Goal: Information Seeking & Learning: Learn about a topic

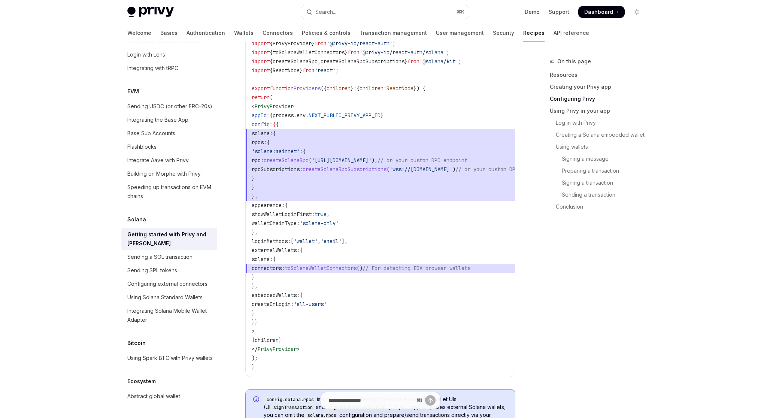
scroll to position [441, 0]
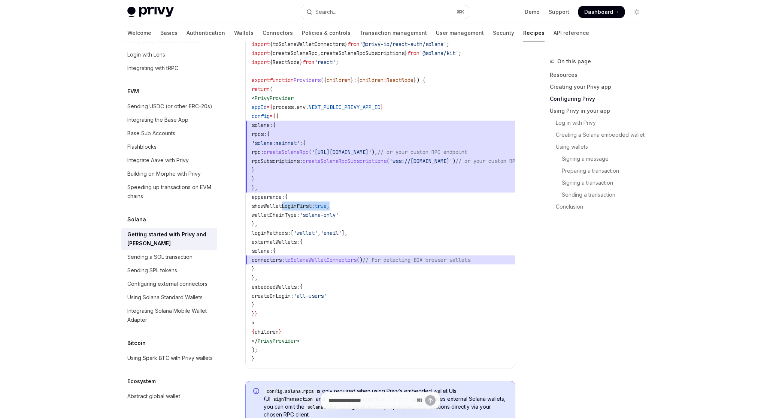
drag, startPoint x: 368, startPoint y: 207, endPoint x: 283, endPoint y: 209, distance: 84.3
click at [283, 209] on span "showWalletLoginFirst: true ," at bounding box center [291, 206] width 78 height 7
copy span "showWalletLoginFirst: true ,"
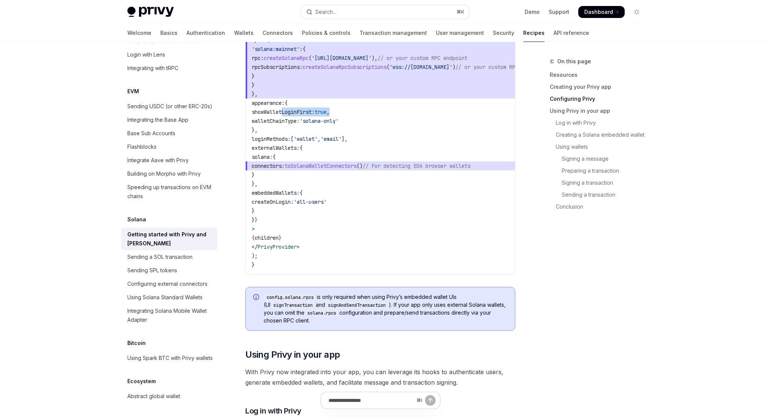
scroll to position [520, 0]
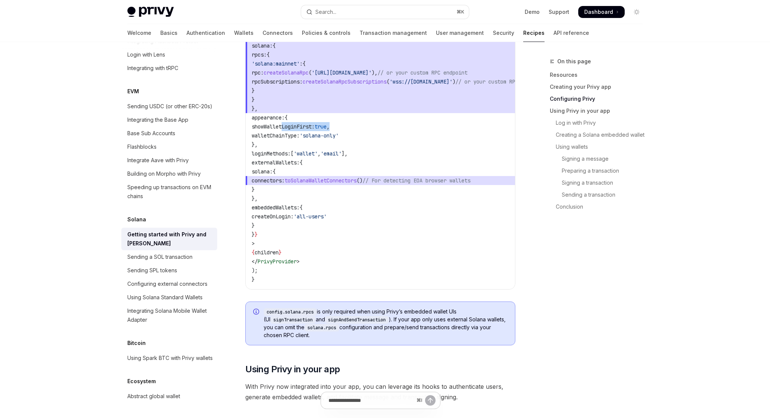
click at [308, 127] on span "showWalletLoginFirst:" at bounding box center [283, 126] width 63 height 7
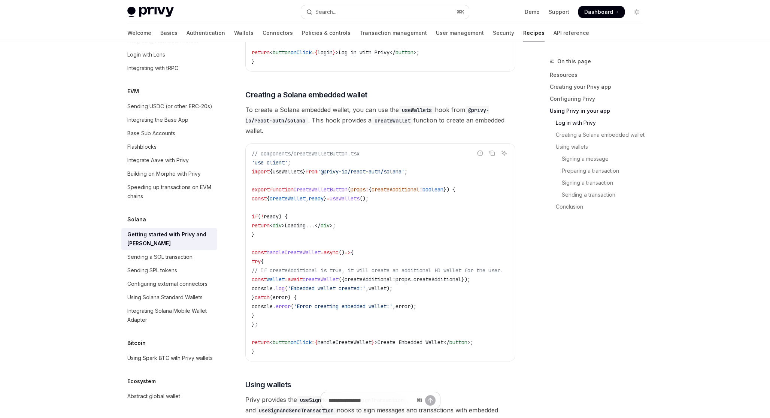
scroll to position [1107, 0]
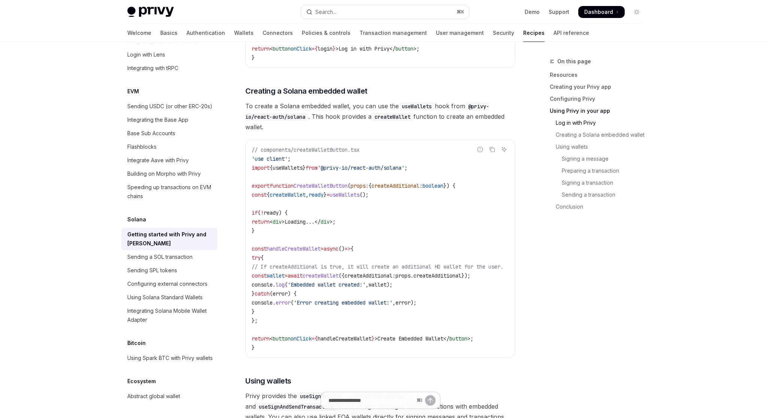
click at [316, 169] on span "from" at bounding box center [311, 167] width 12 height 7
copy code "import { useWallets } from '@privy-io/react-auth/solana' ;"
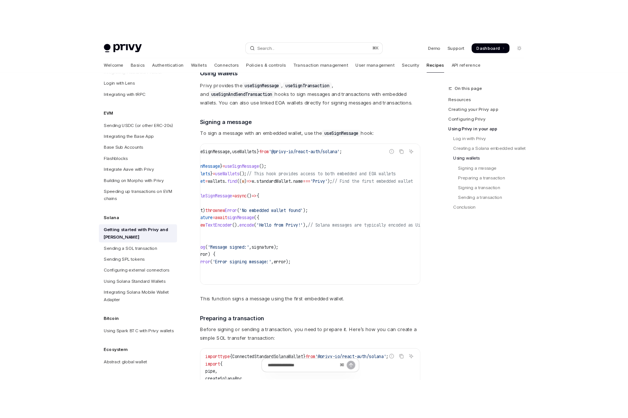
scroll to position [0, 8]
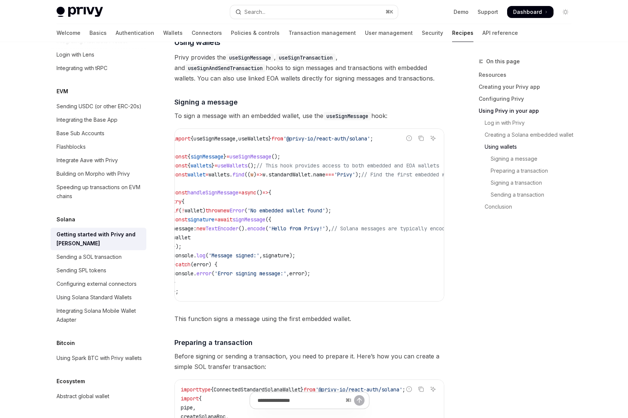
type textarea "*"
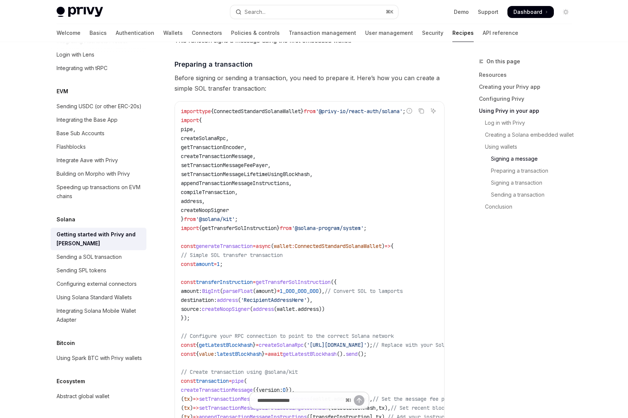
scroll to position [1764, 0]
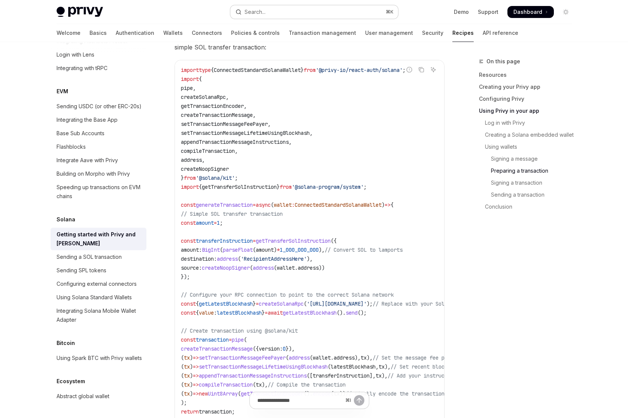
click at [308, 6] on button "Search... ⌘ K" at bounding box center [314, 11] width 168 height 13
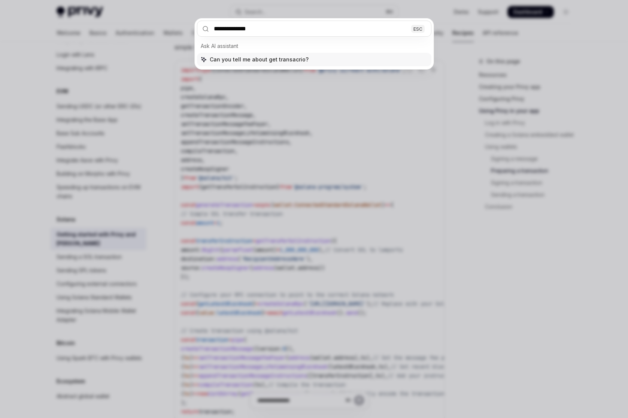
type input "**********"
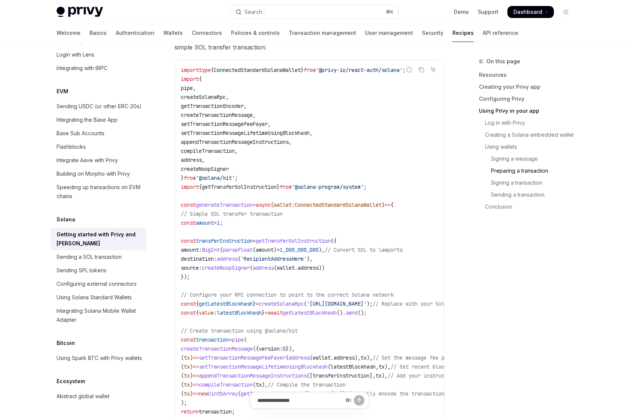
click at [155, 110] on div "Overview Authentication Enable SMS and WhatsApp login Guest accounts Use tokens…" at bounding box center [105, 230] width 108 height 376
click at [163, 34] on link "Wallets" at bounding box center [172, 33] width 19 height 18
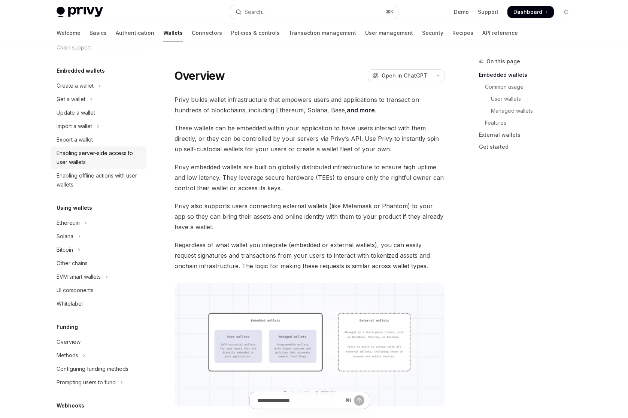
scroll to position [33, 0]
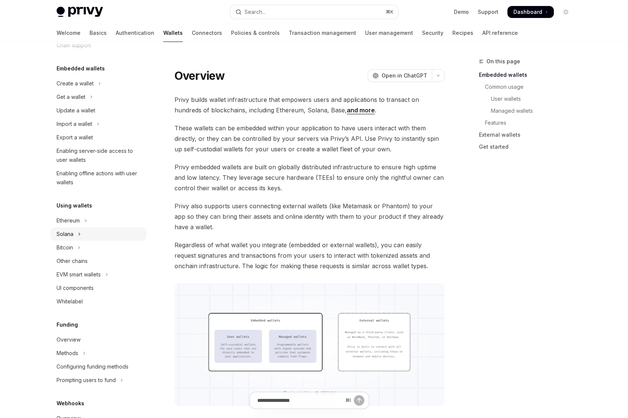
click at [71, 233] on div "Solana" at bounding box center [65, 233] width 17 height 9
type textarea "*"
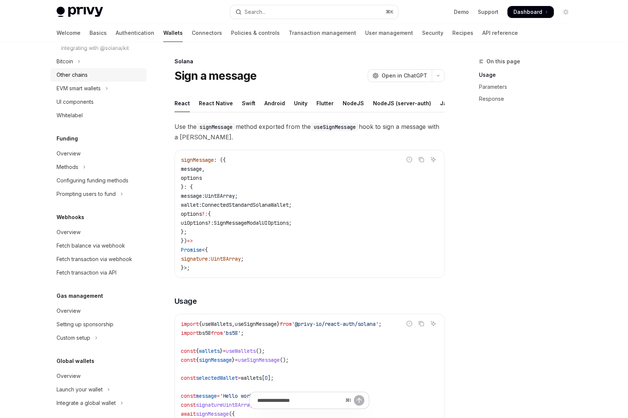
scroll to position [300, 0]
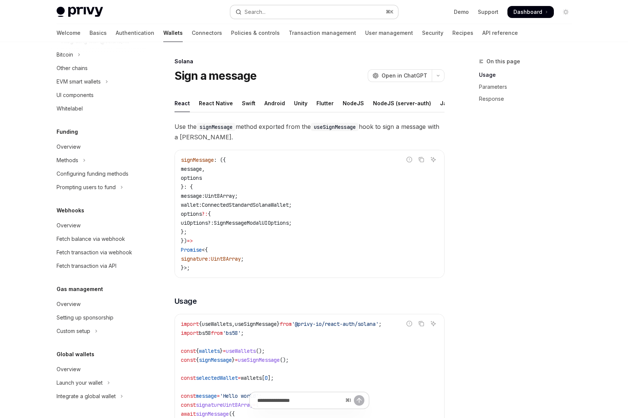
click at [261, 12] on div "Search..." at bounding box center [254, 11] width 21 height 9
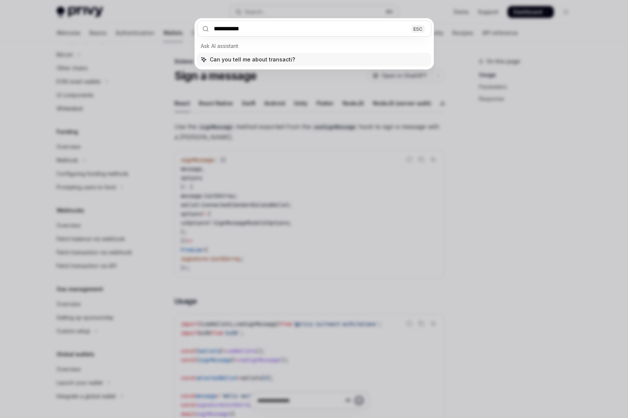
type input "**********"
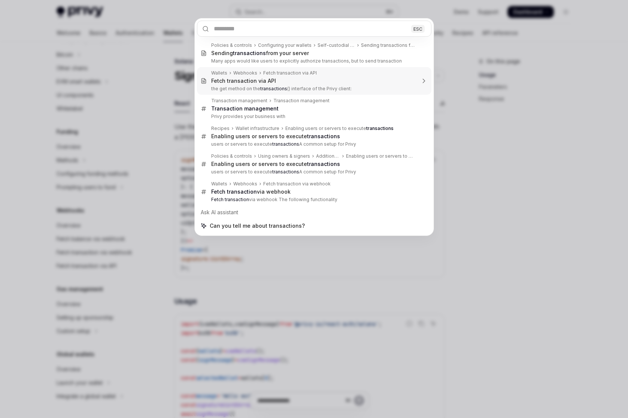
type textarea "*"
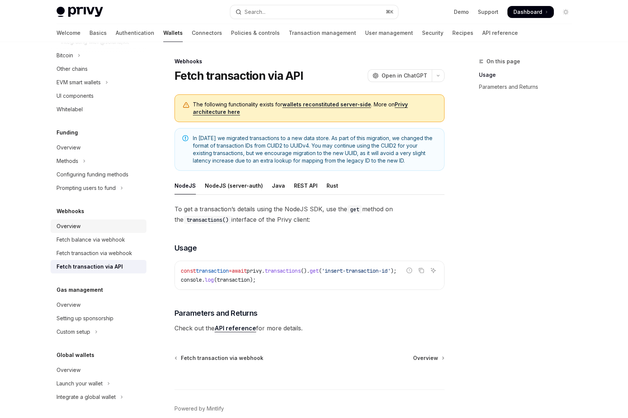
scroll to position [291, 0]
click at [289, 33] on link "Transaction management" at bounding box center [322, 33] width 67 height 18
type textarea "*"
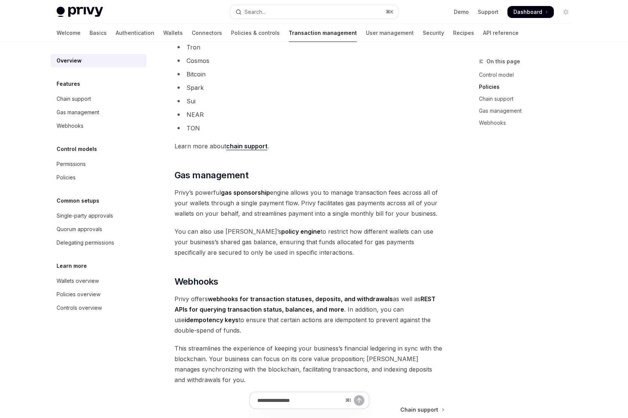
scroll to position [557, 0]
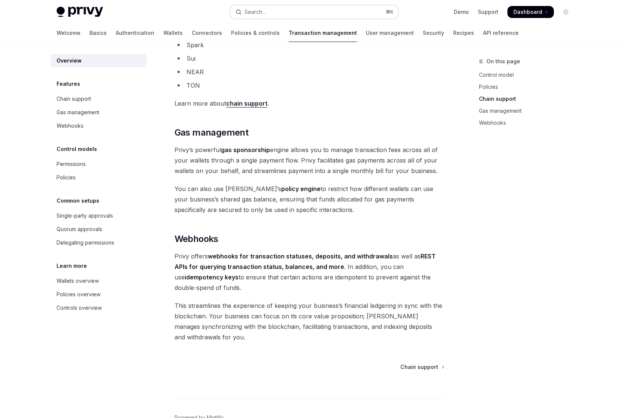
click at [307, 5] on button "Search... ⌘ K" at bounding box center [314, 11] width 168 height 13
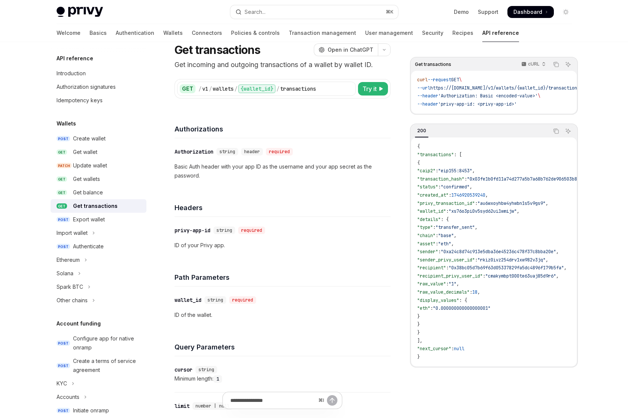
scroll to position [26, 0]
click at [452, 35] on link "Recipes" at bounding box center [462, 33] width 21 height 18
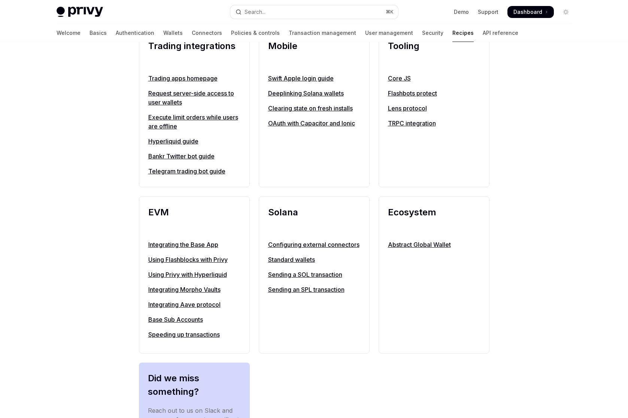
scroll to position [680, 0]
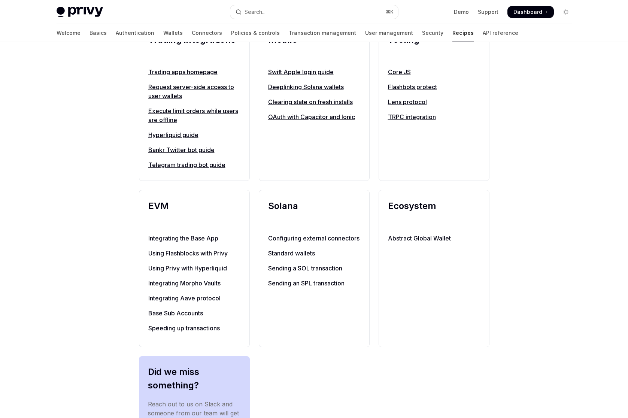
click at [306, 273] on link "Sending a SOL transaction" at bounding box center [314, 268] width 92 height 9
type textarea "*"
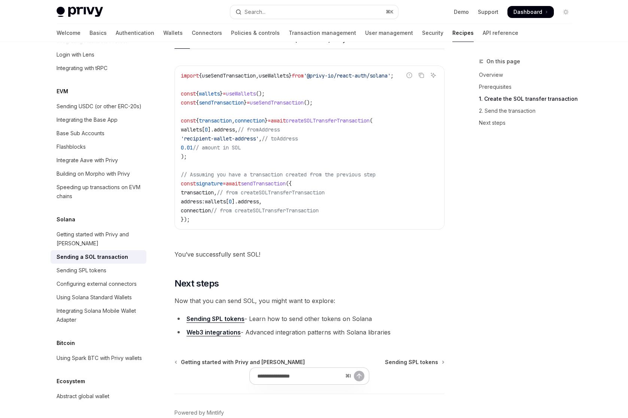
scroll to position [817, 0]
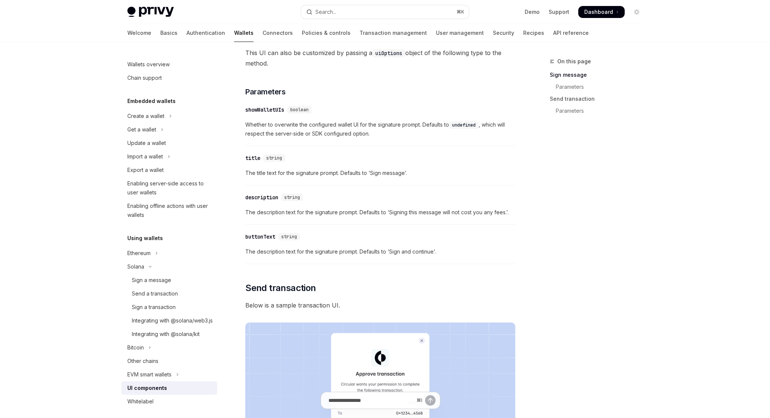
scroll to position [168, 0]
